Goal: Task Accomplishment & Management: Complete application form

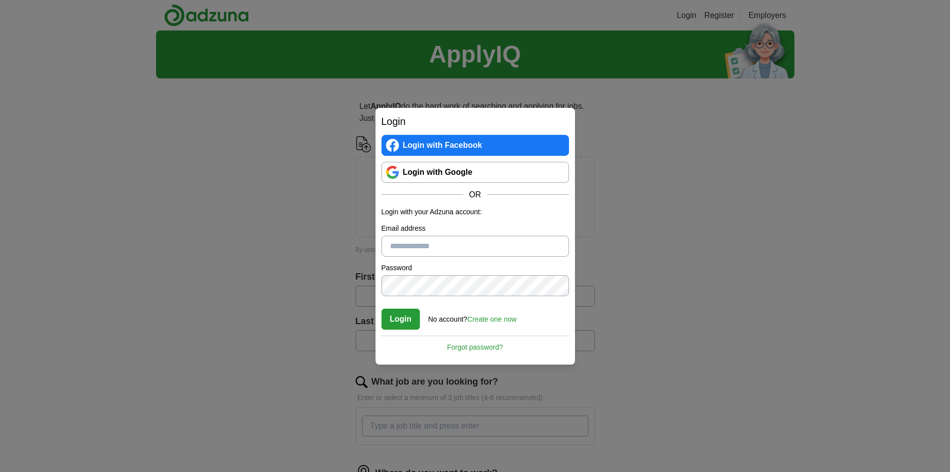
type input "**********"
click at [417, 311] on button "Login" at bounding box center [401, 318] width 39 height 21
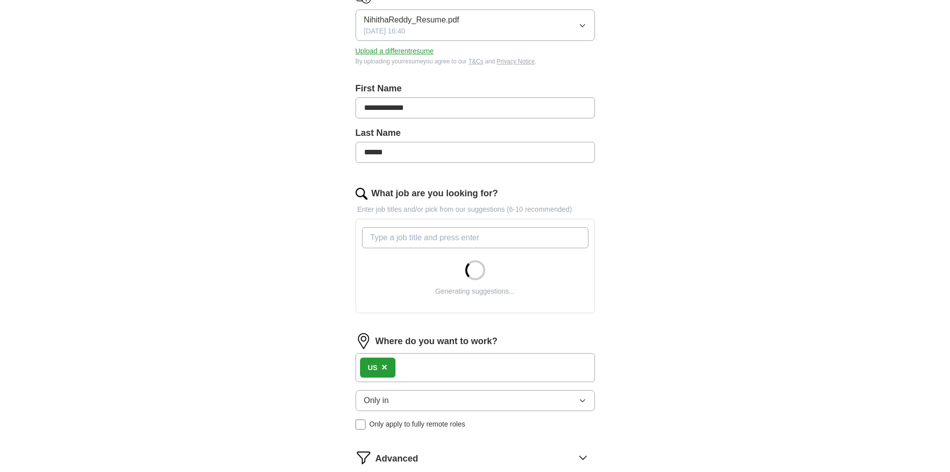
scroll to position [150, 0]
click at [437, 238] on input "What job are you looking for?" at bounding box center [475, 236] width 227 height 21
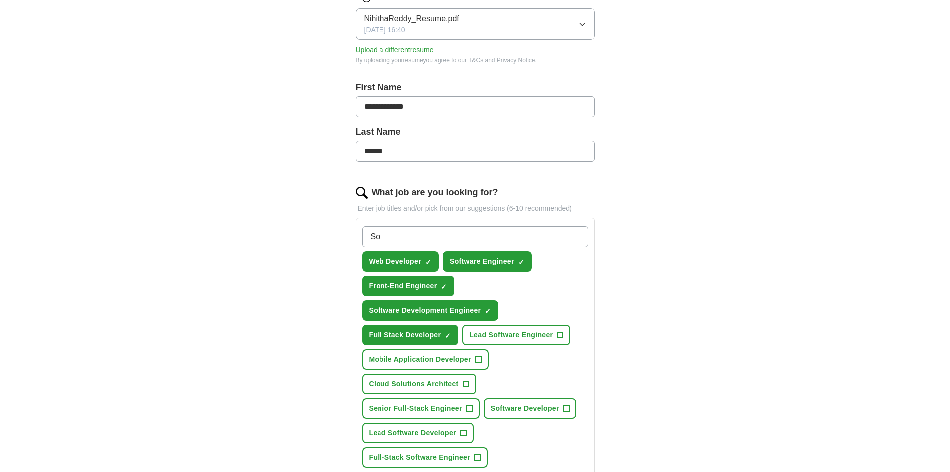
type input "S"
click at [684, 307] on div "**********" at bounding box center [475, 344] width 639 height 926
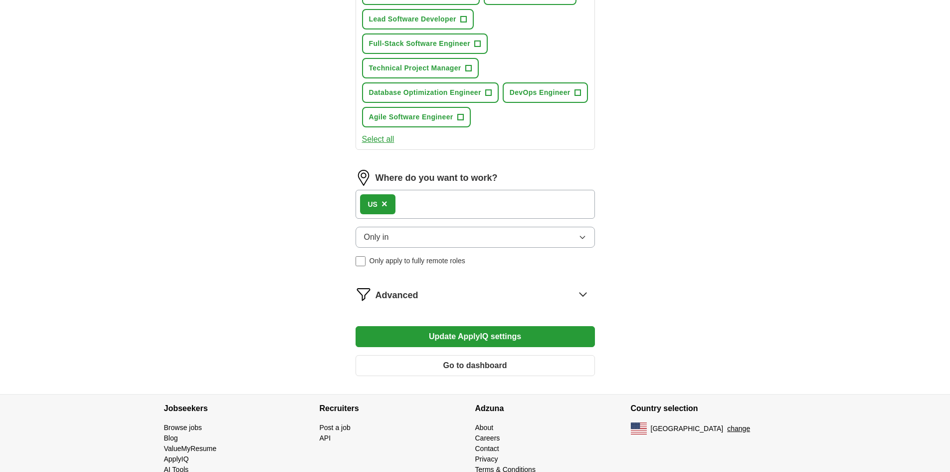
scroll to position [586, 0]
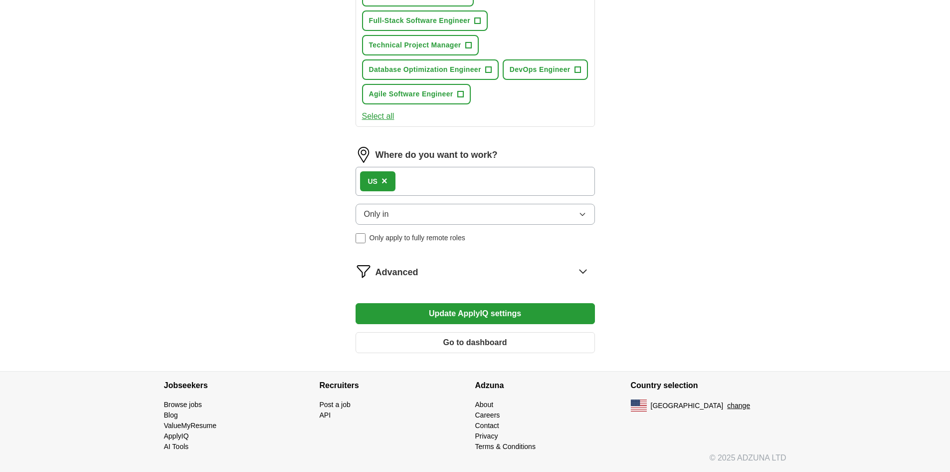
click at [476, 267] on div "Advanced" at bounding box center [486, 271] width 220 height 16
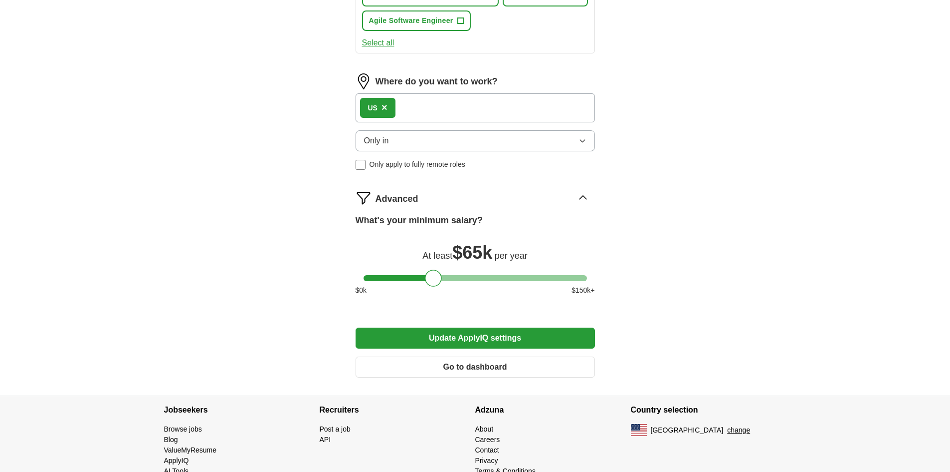
scroll to position [684, 0]
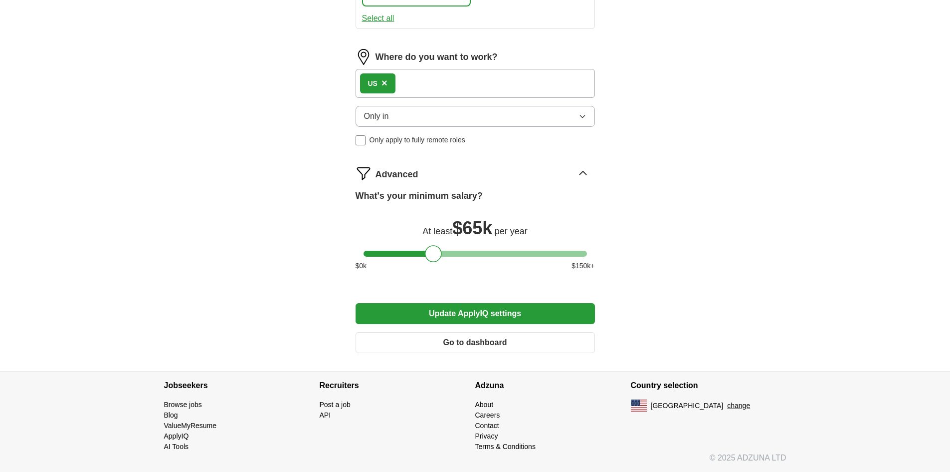
click at [499, 309] on button "Update ApplyIQ settings" at bounding box center [475, 313] width 239 height 21
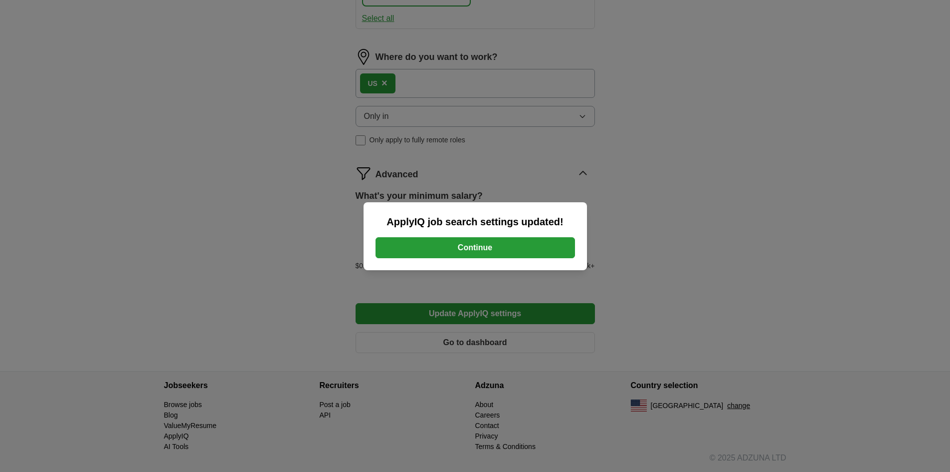
click at [511, 249] on button "Continue" at bounding box center [476, 247] width 200 height 21
